Goal: Task Accomplishment & Management: Manage account settings

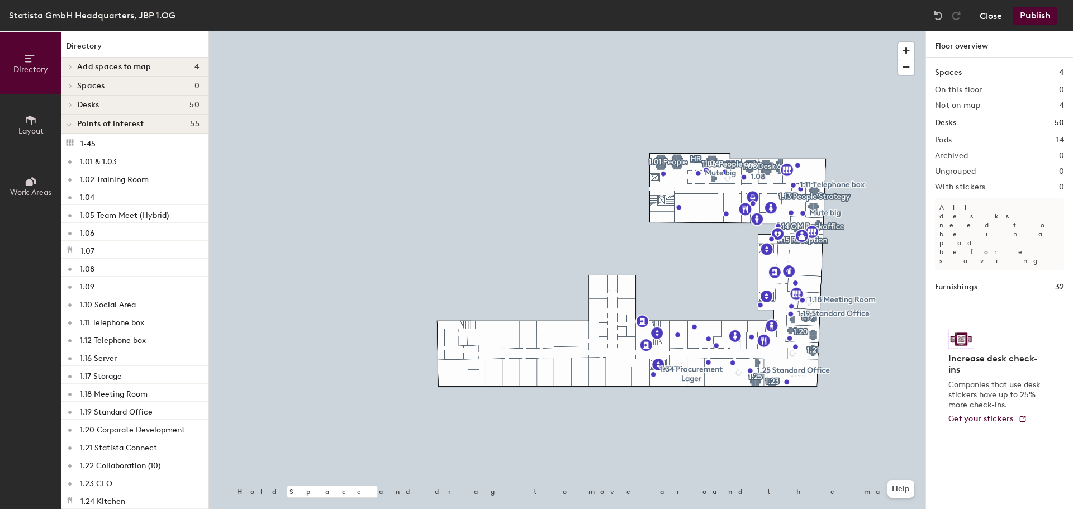
click at [998, 21] on button "Close" at bounding box center [990, 16] width 22 height 18
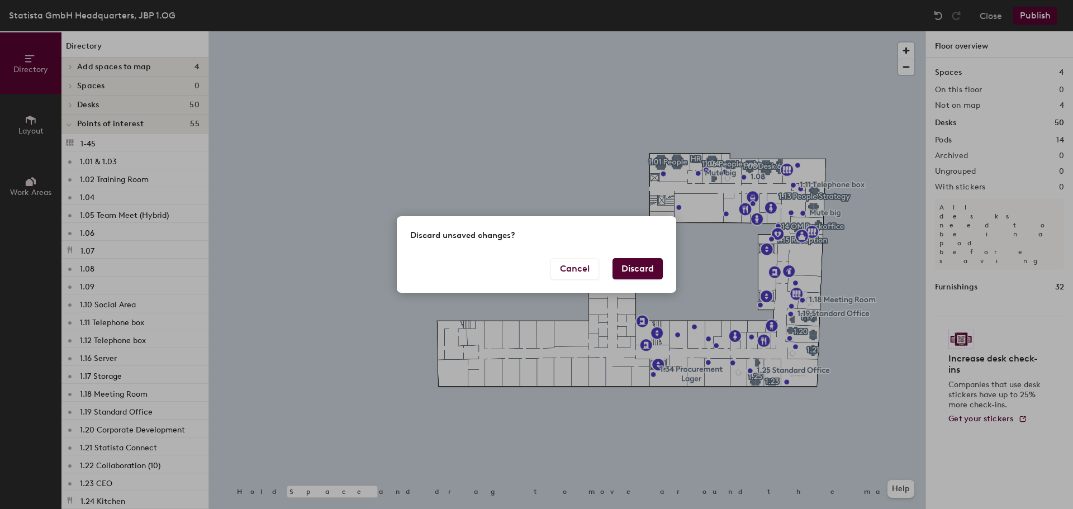
drag, startPoint x: 635, startPoint y: 264, endPoint x: 609, endPoint y: 269, distance: 26.2
click at [609, 269] on div "Cancel Discard" at bounding box center [536, 275] width 279 height 35
click at [621, 266] on button "Discard" at bounding box center [637, 268] width 50 height 21
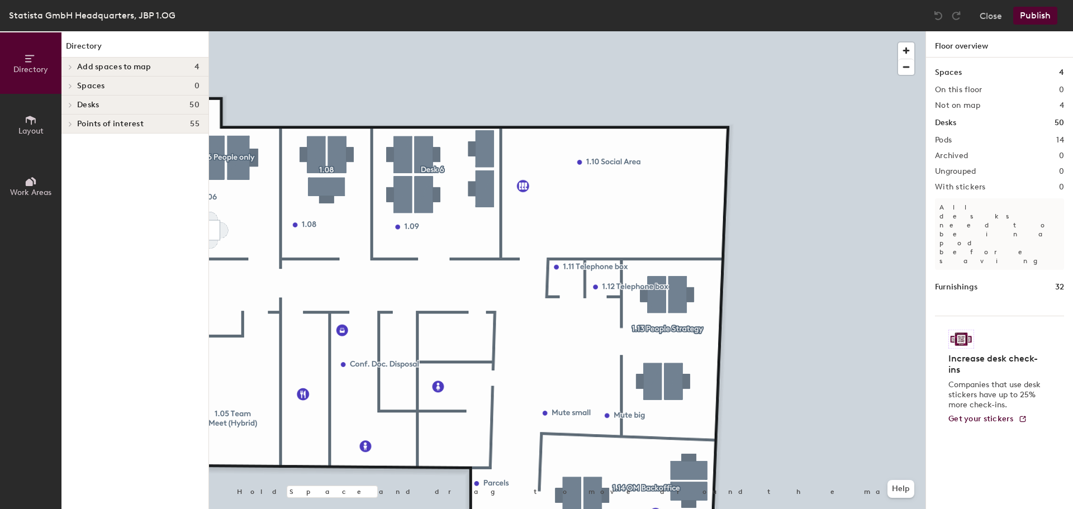
click at [36, 122] on icon at bounding box center [31, 120] width 12 height 12
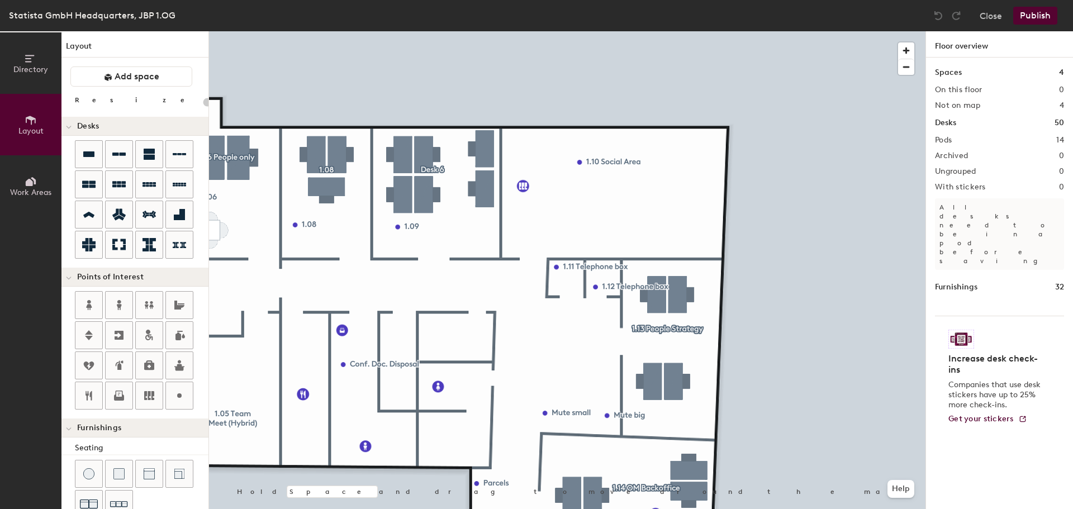
click at [28, 178] on icon at bounding box center [31, 181] width 12 height 12
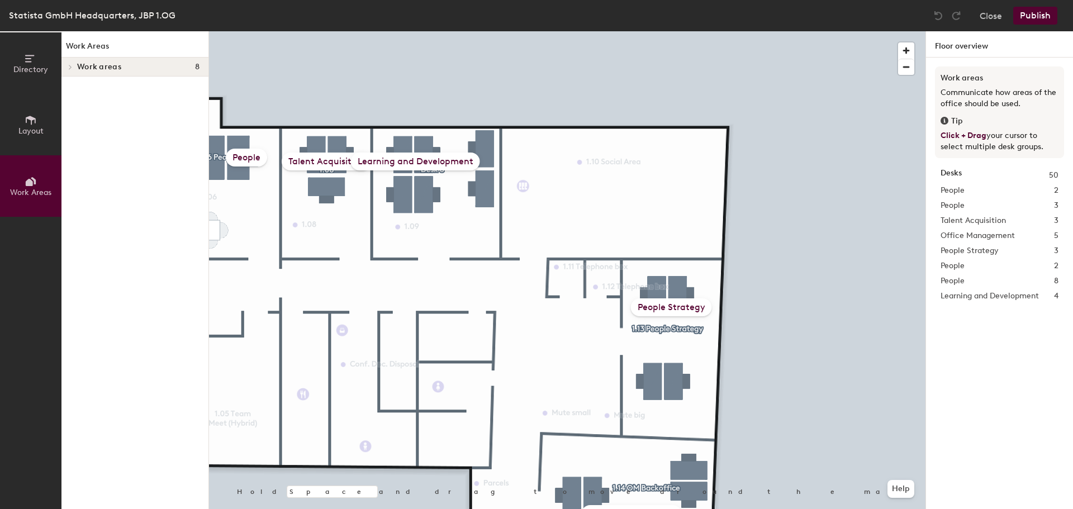
click at [411, 159] on div "Learning and Development" at bounding box center [415, 162] width 129 height 18
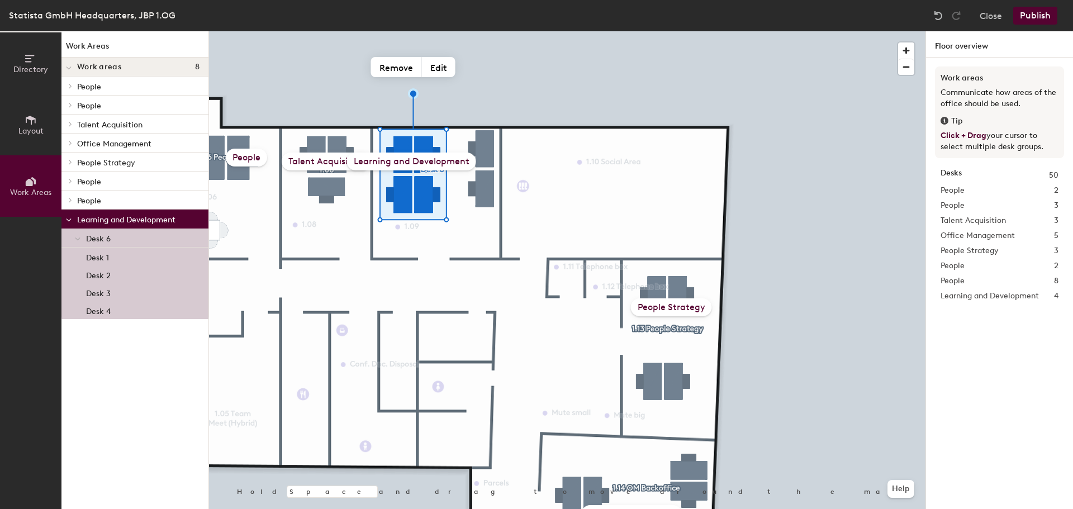
click at [454, 162] on div "Learning and Development" at bounding box center [411, 162] width 129 height 18
click at [438, 74] on button "Edit" at bounding box center [439, 67] width 34 height 20
type input "People"
click at [326, 159] on div "Talent Acquisition" at bounding box center [326, 162] width 89 height 18
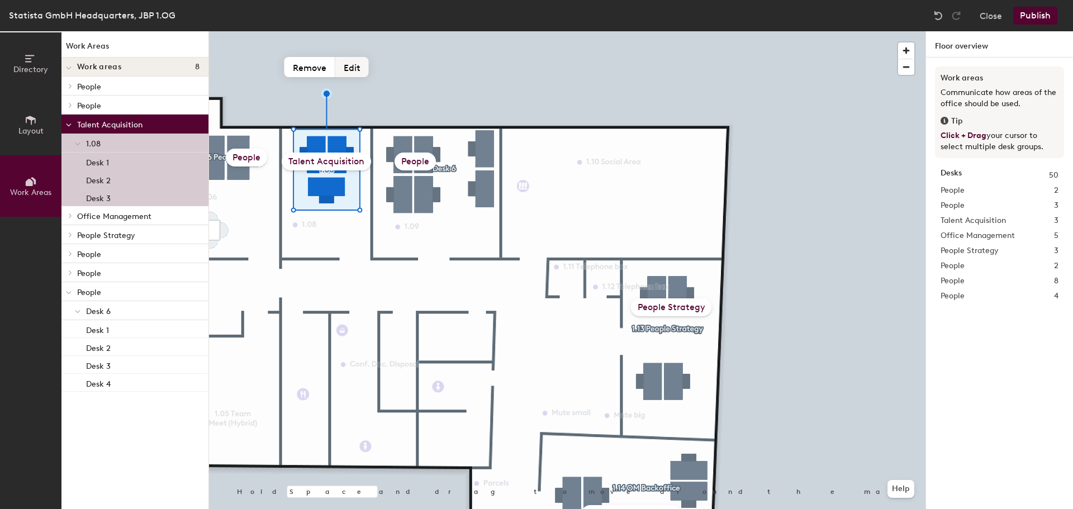
click at [349, 60] on button "Edit" at bounding box center [352, 67] width 34 height 20
type input "People"
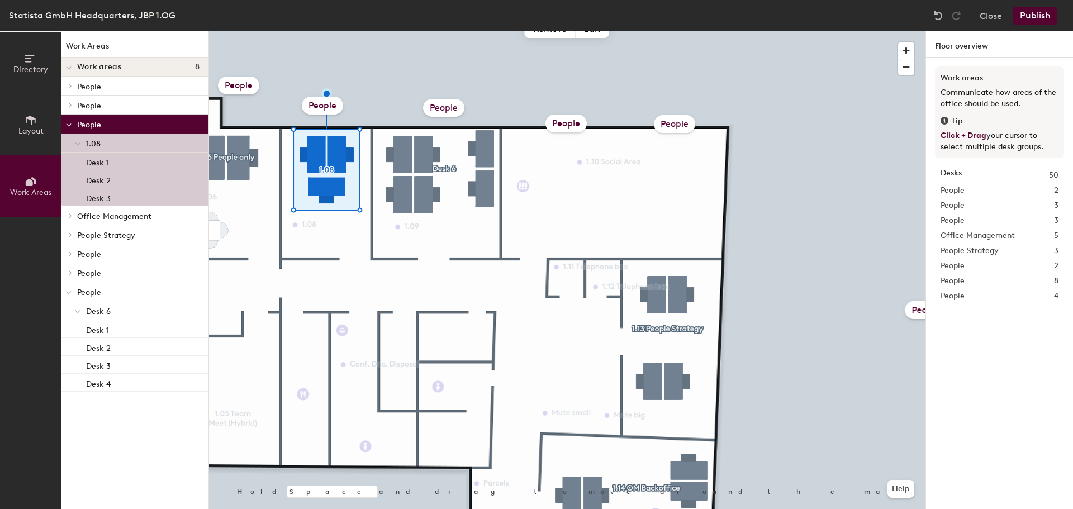
click at [447, 106] on div "People" at bounding box center [443, 108] width 41 height 18
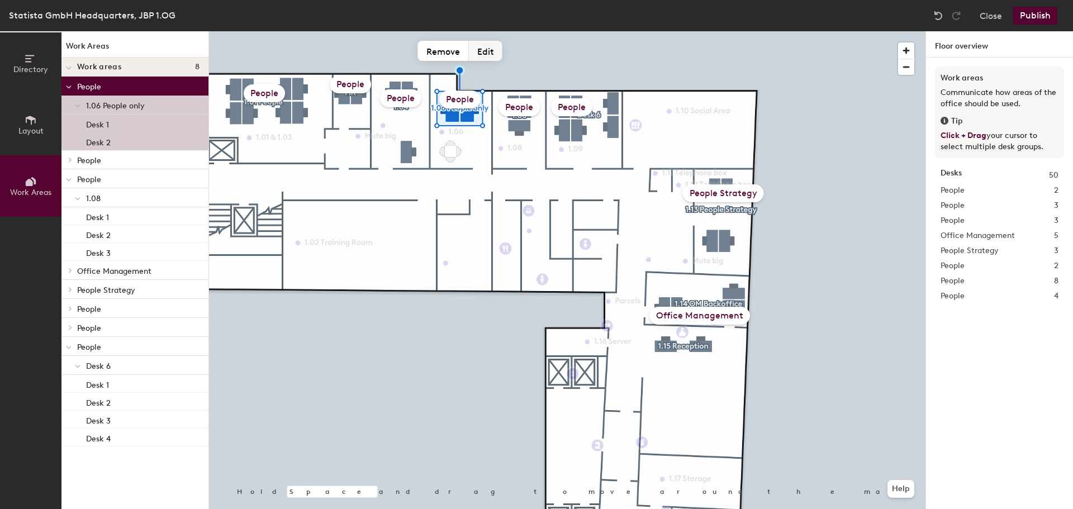
click at [482, 54] on button "Edit" at bounding box center [486, 51] width 34 height 20
type input "Learning and Development"
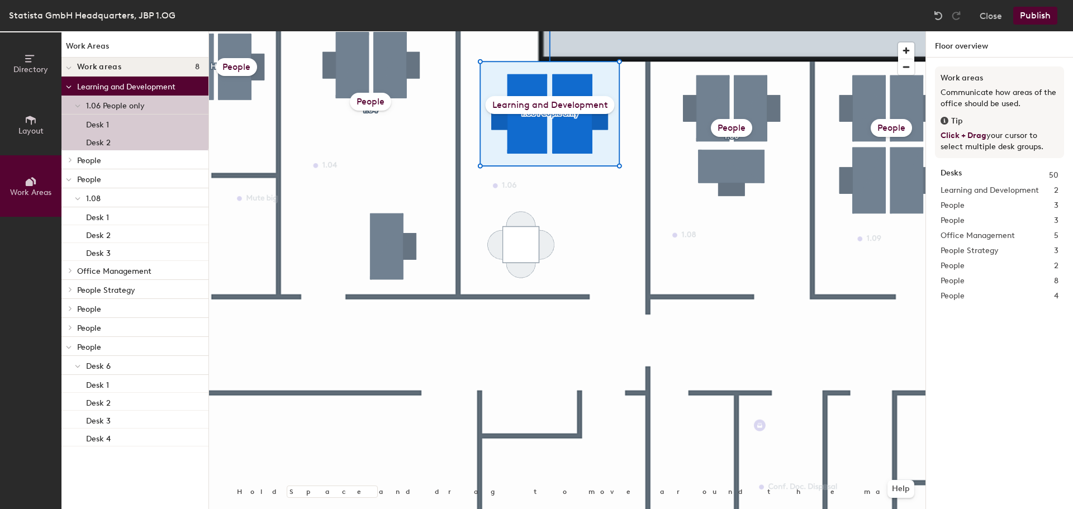
click at [373, 102] on div "People" at bounding box center [370, 102] width 41 height 18
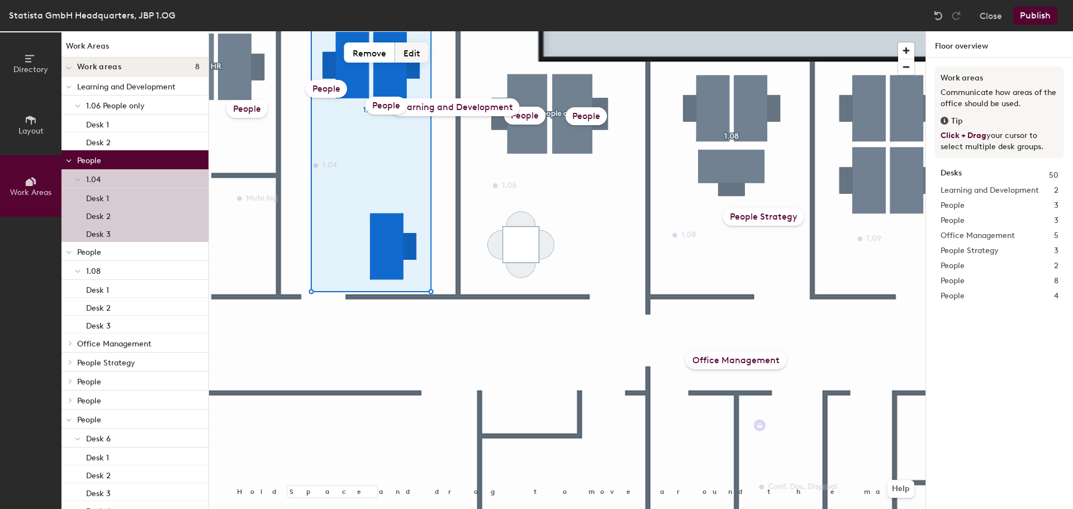
click at [405, 54] on button "Edit" at bounding box center [412, 52] width 34 height 20
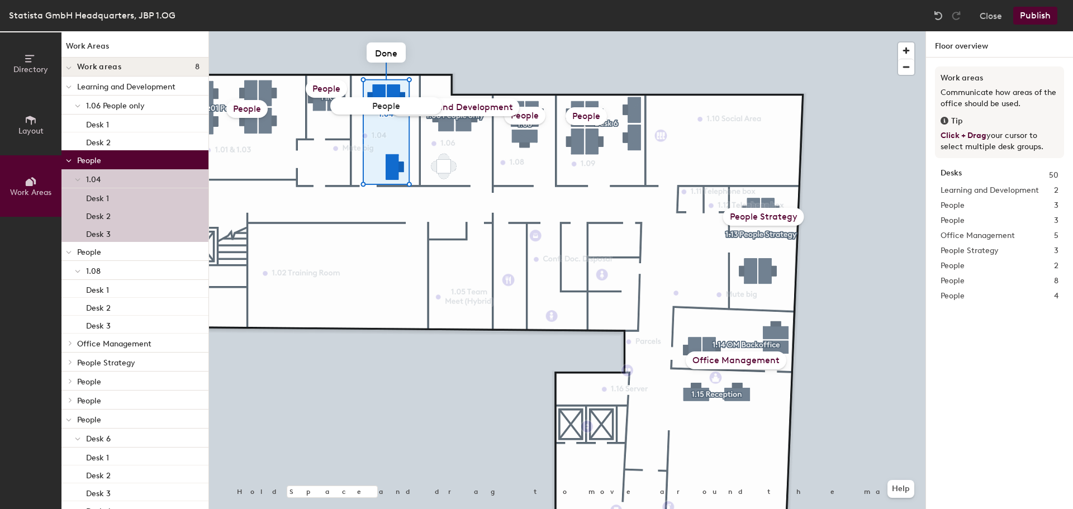
type input "Learning and Development"
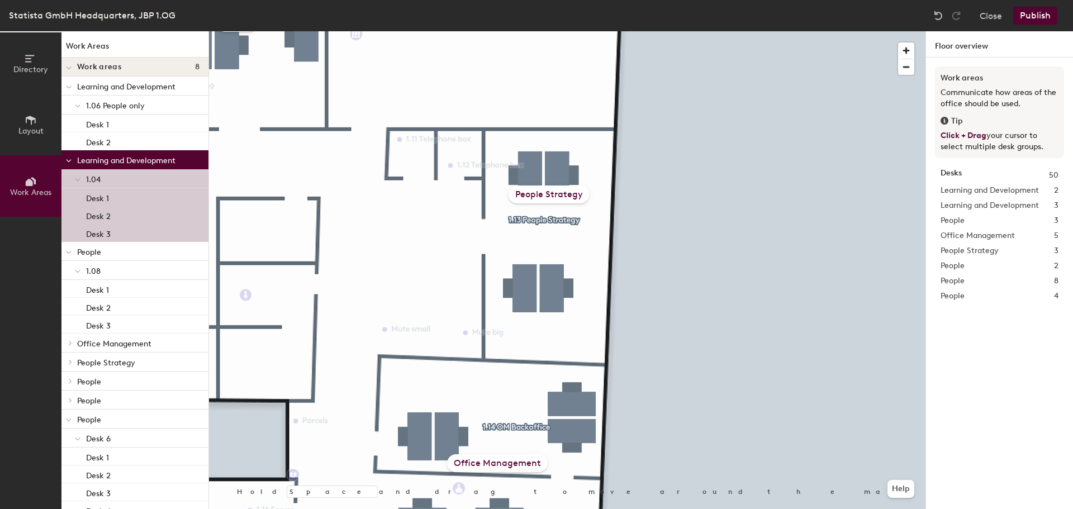
click at [560, 192] on div "People Strategy" at bounding box center [548, 194] width 81 height 18
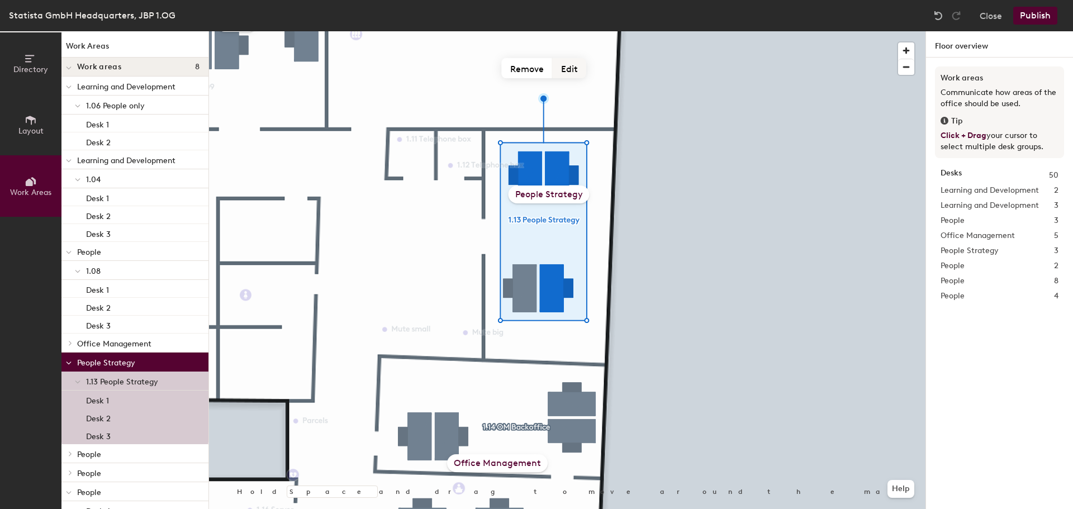
click at [571, 67] on button "Edit" at bounding box center [570, 68] width 34 height 20
type input "People"
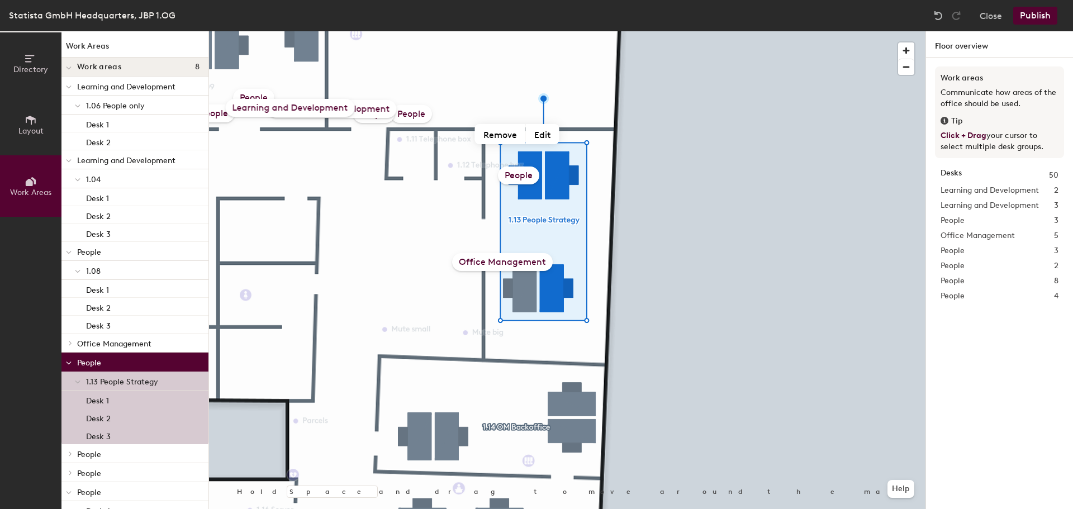
click at [1026, 23] on button "Publish" at bounding box center [1035, 16] width 44 height 18
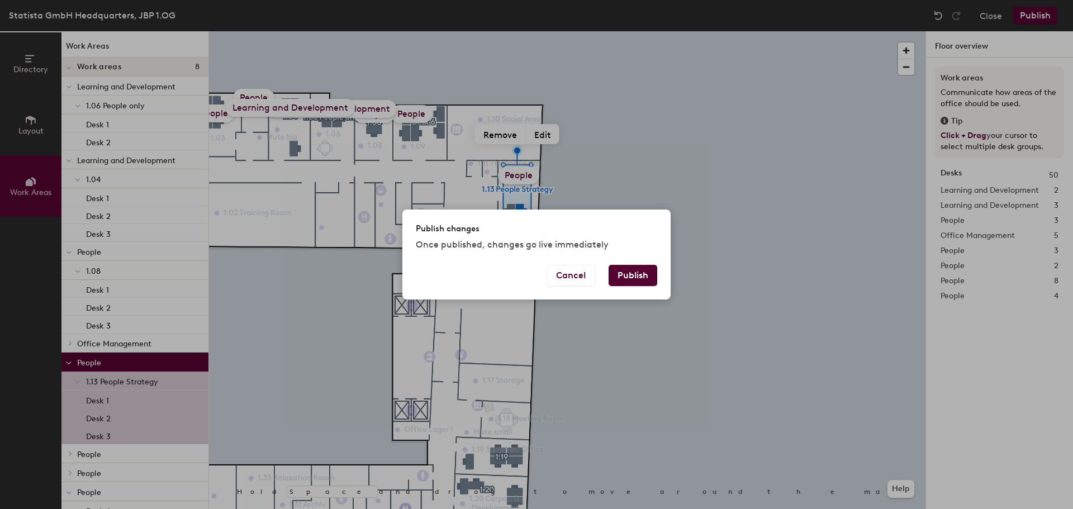
click at [635, 269] on button "Publish" at bounding box center [632, 275] width 49 height 21
